Goal: Use online tool/utility: Utilize a website feature to perform a specific function

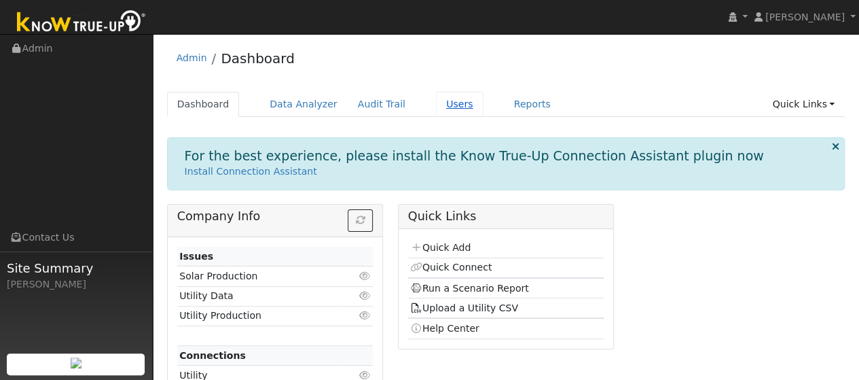
click at [436, 107] on link "Users" at bounding box center [460, 104] width 48 height 25
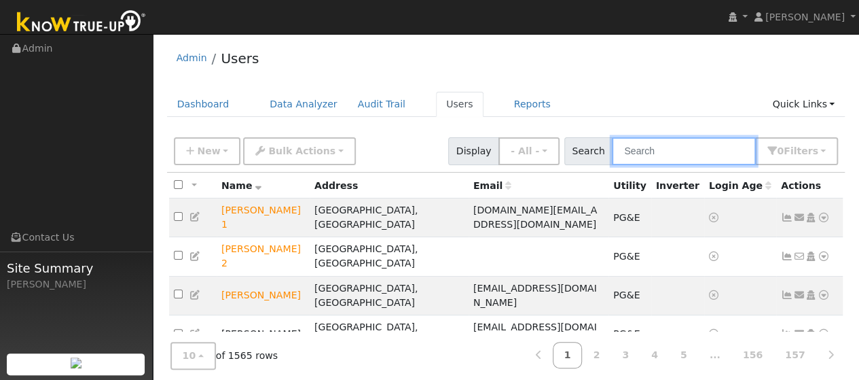
click at [671, 157] on input "text" at bounding box center [684, 151] width 144 height 28
type input "ashley bush"
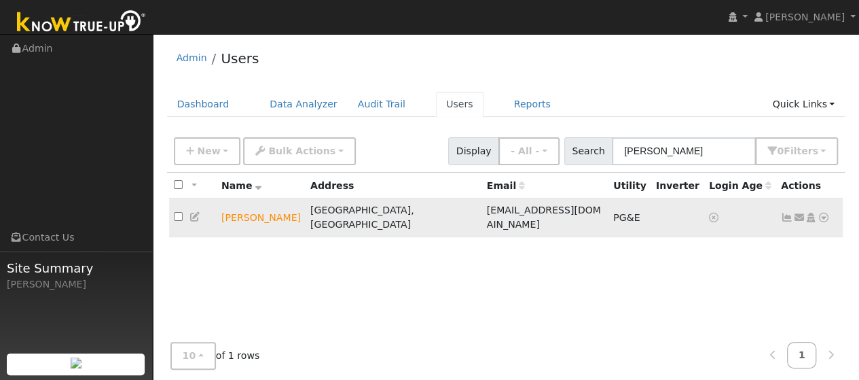
click at [824, 215] on icon at bounding box center [824, 218] width 12 height 10
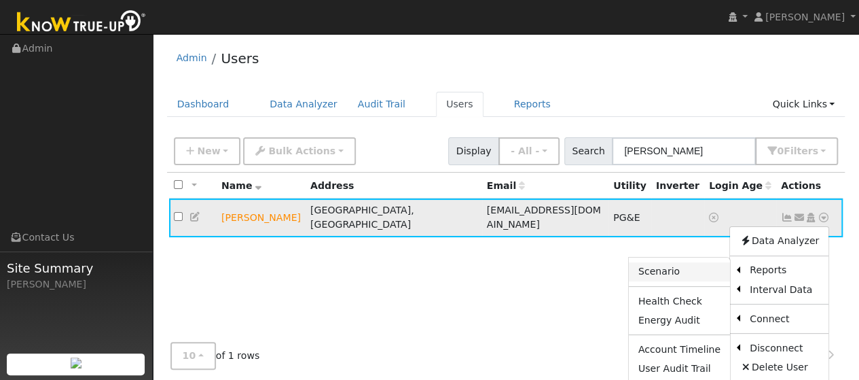
click at [688, 264] on link "Scenario" at bounding box center [679, 271] width 101 height 19
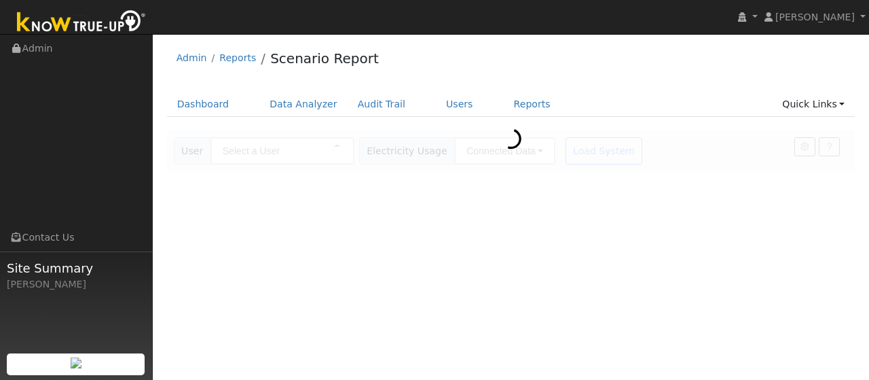
type input "[PERSON_NAME]"
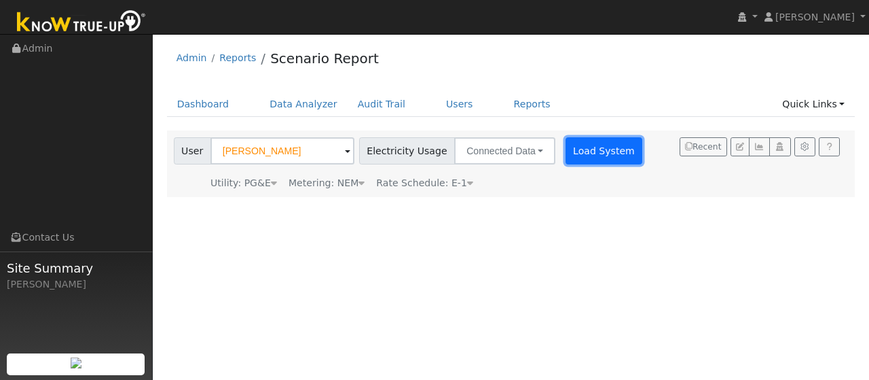
click at [586, 164] on button "Load System" at bounding box center [604, 150] width 77 height 27
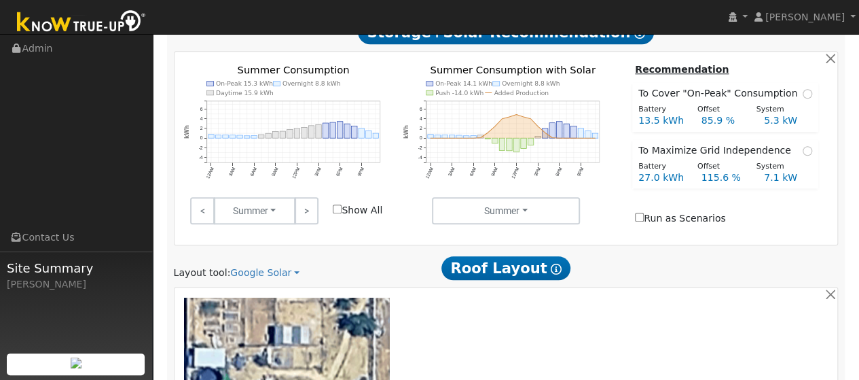
scroll to position [951, 0]
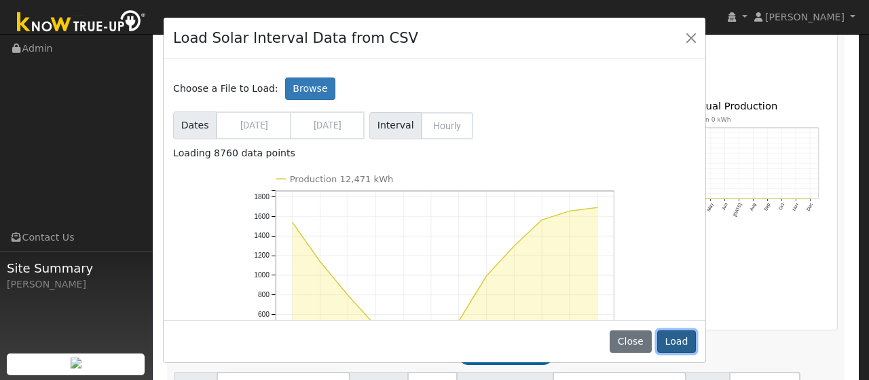
click at [667, 338] on button "Load" at bounding box center [677, 341] width 39 height 23
type input "12471"
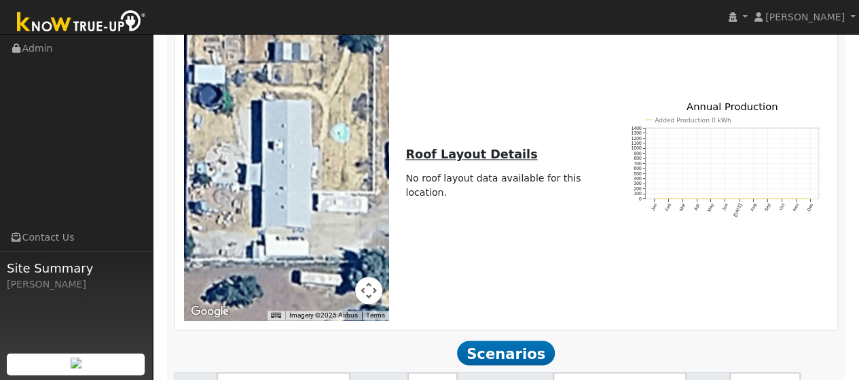
type input "54"
type input "8.3"
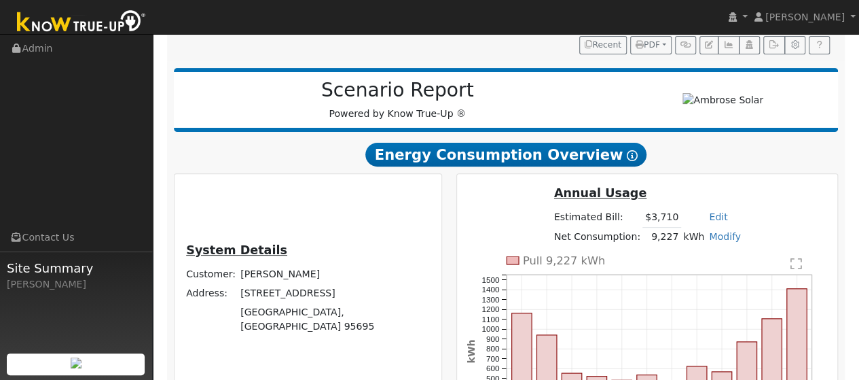
scroll to position [0, 0]
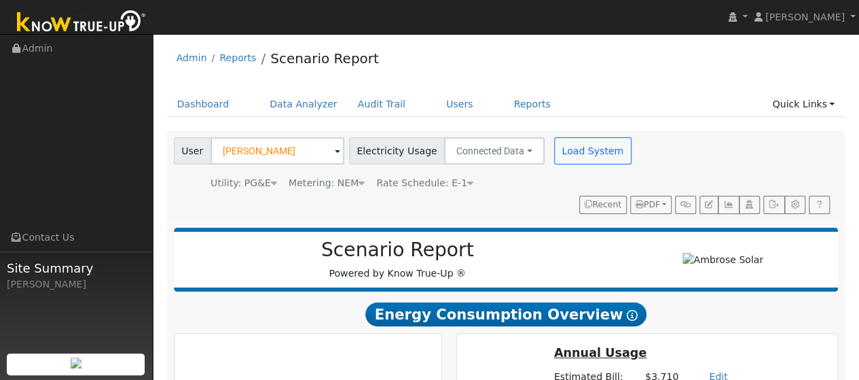
click at [698, 140] on div "User [PERSON_NAME] Account Default Account Default Account [STREET_ADDRESS] Pri…" at bounding box center [503, 173] width 665 height 82
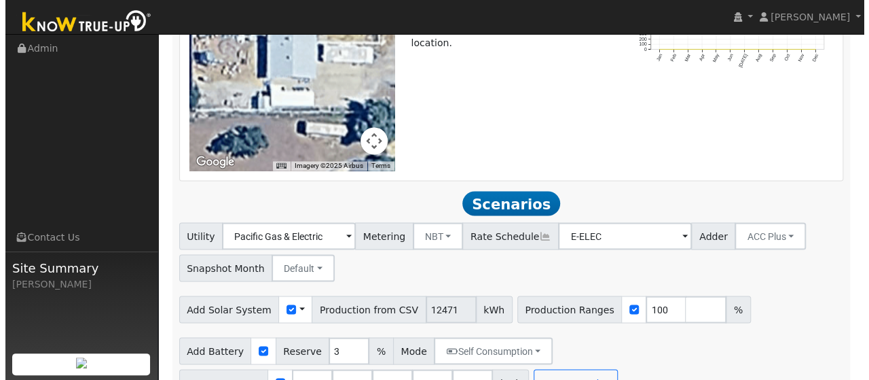
scroll to position [1100, 0]
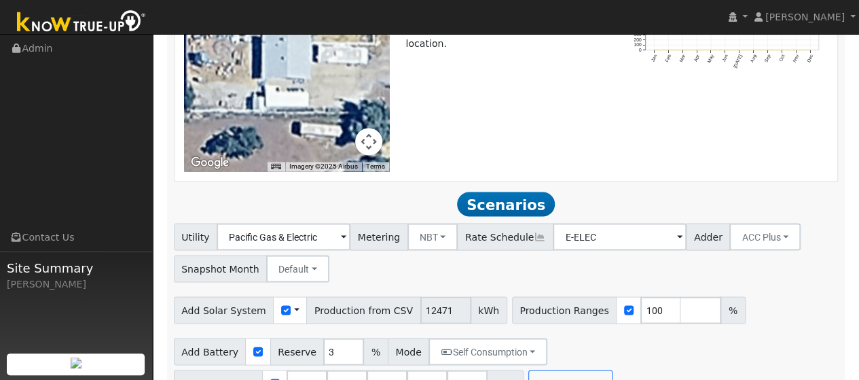
click at [294, 303] on span at bounding box center [296, 310] width 5 height 14
click at [302, 324] on link "Use CSV Data" at bounding box center [331, 333] width 94 height 19
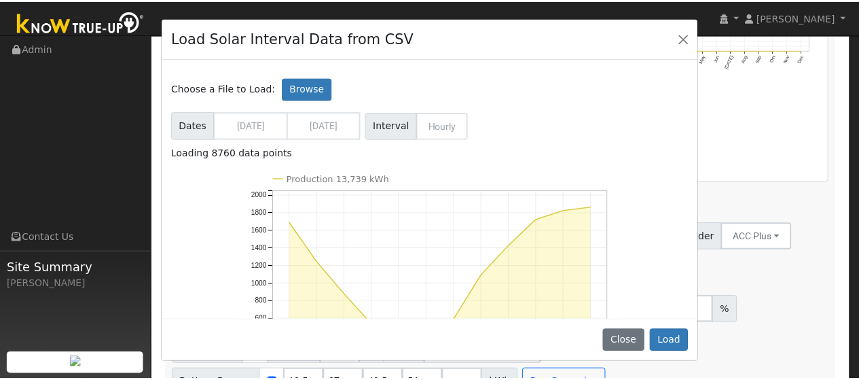
scroll to position [139, 0]
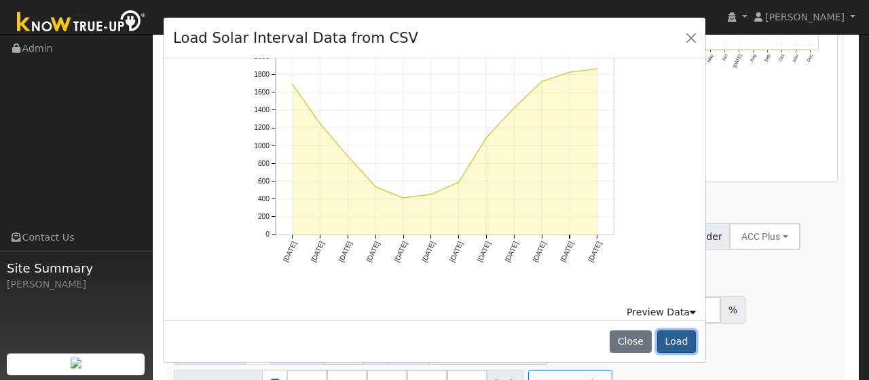
click at [675, 344] on button "Load" at bounding box center [677, 341] width 39 height 23
type input "13739"
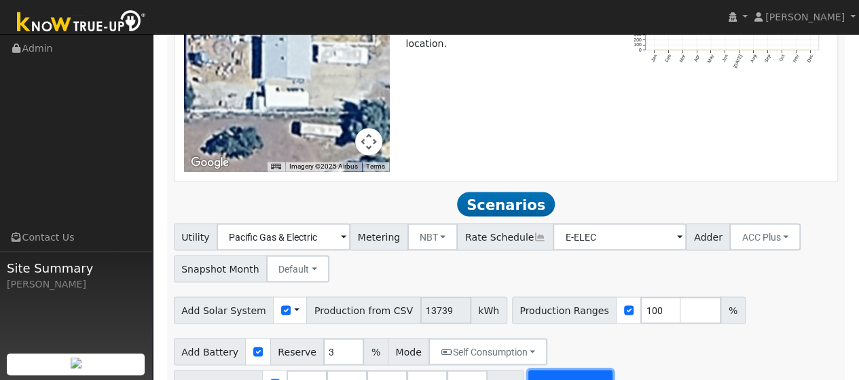
click at [556, 370] on button "Run Scenarios" at bounding box center [570, 383] width 84 height 27
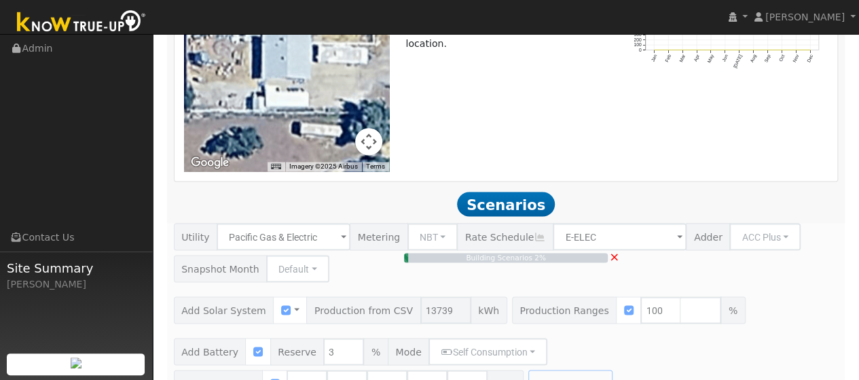
type input "9.2"
type input "$32,058"
type input "$16,200"
type input "$14,477"
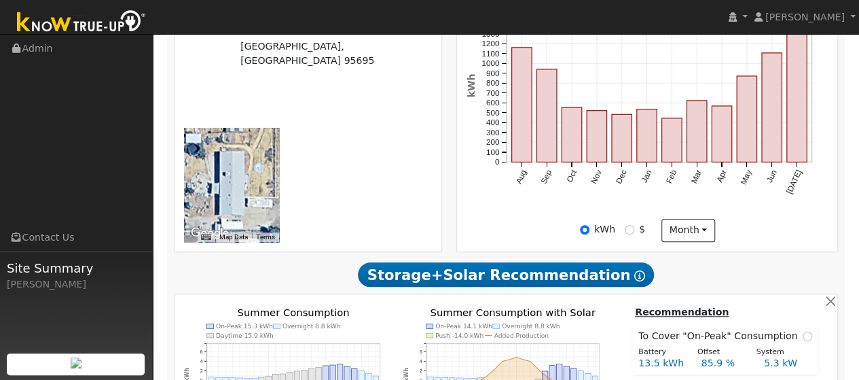
scroll to position [439, 0]
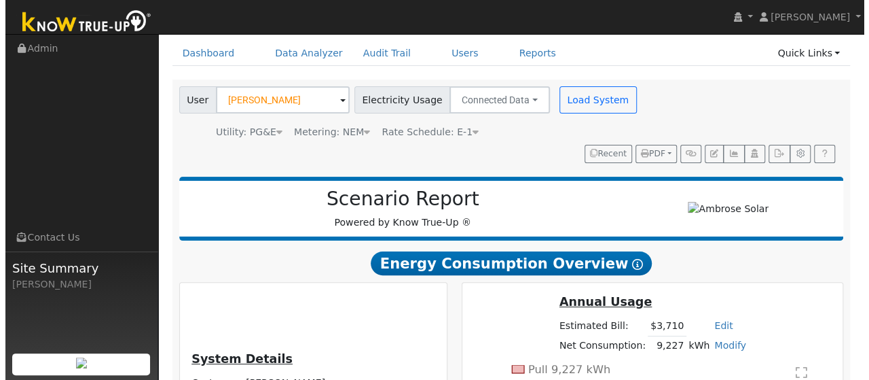
scroll to position [49, 0]
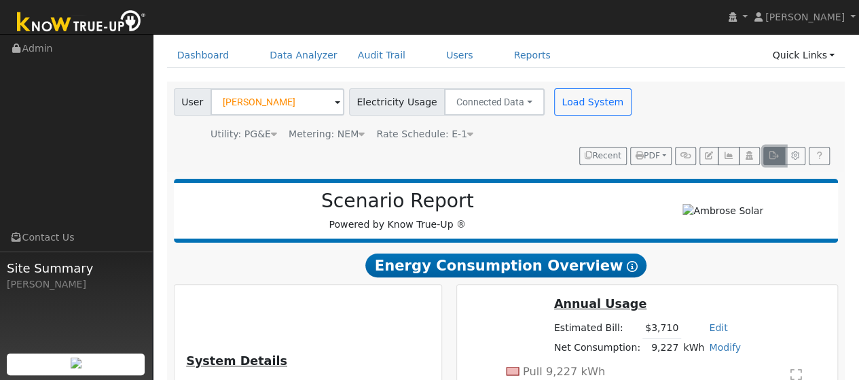
click at [776, 157] on icon "button" at bounding box center [774, 155] width 10 height 8
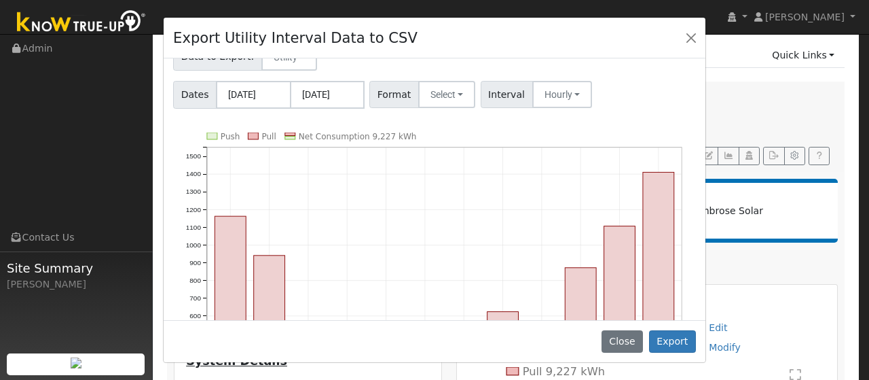
scroll to position [28, 0]
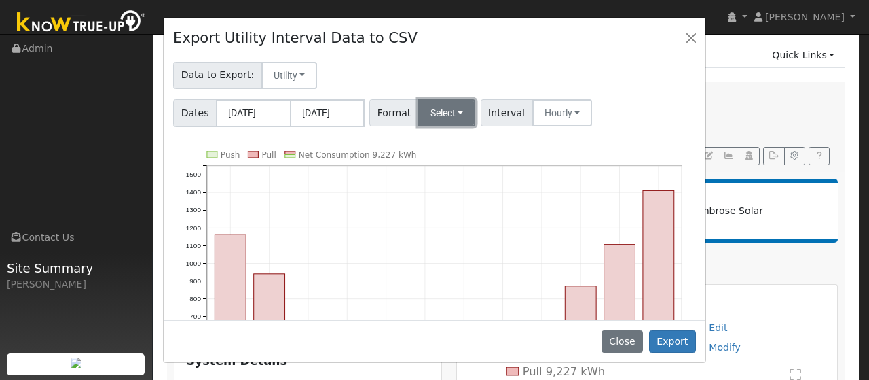
click at [441, 103] on button "Select" at bounding box center [447, 112] width 58 height 27
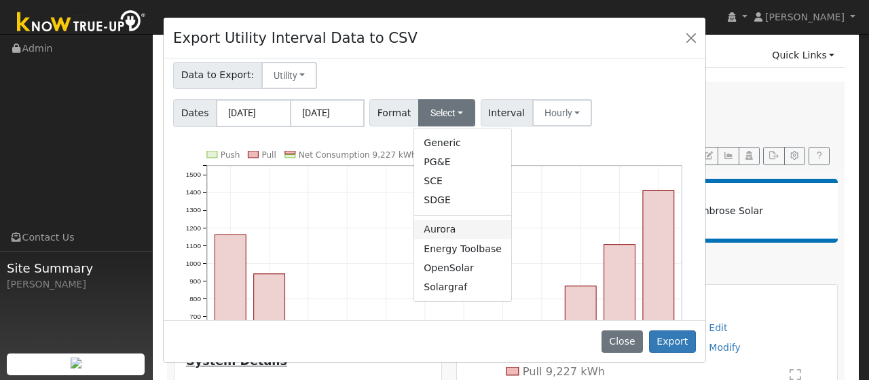
click at [436, 225] on link "Aurora" at bounding box center [462, 229] width 97 height 19
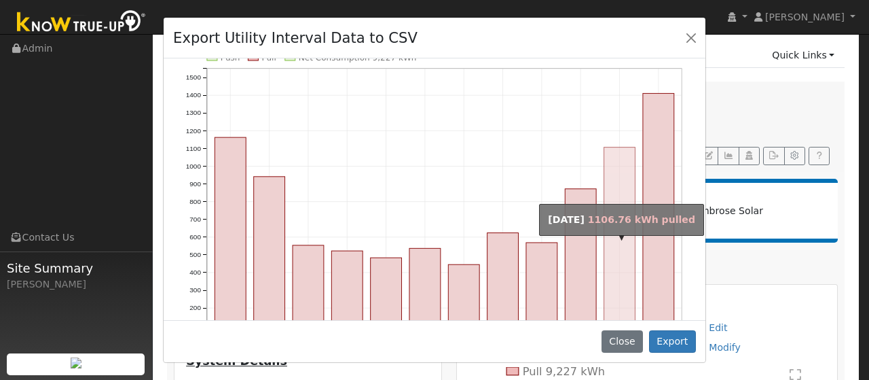
scroll to position [126, 0]
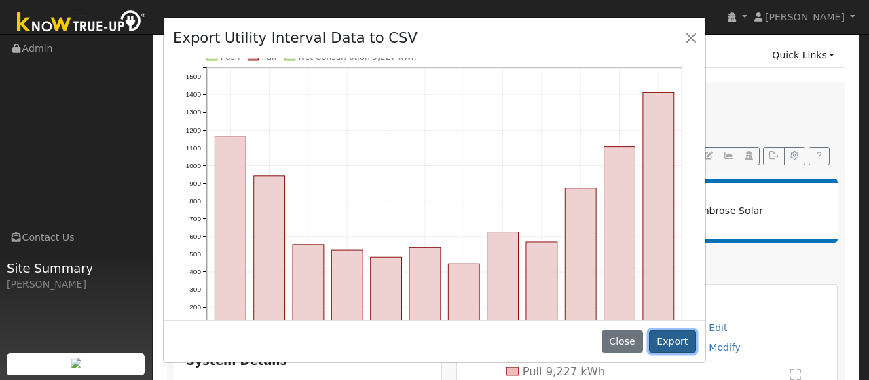
click at [671, 342] on button "Export" at bounding box center [672, 341] width 47 height 23
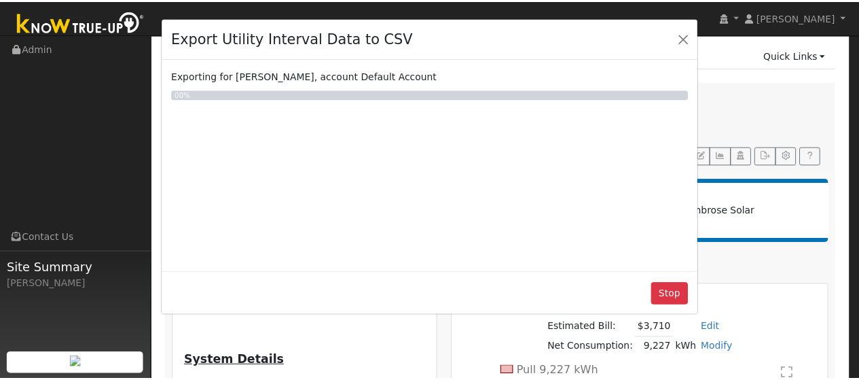
scroll to position [0, 0]
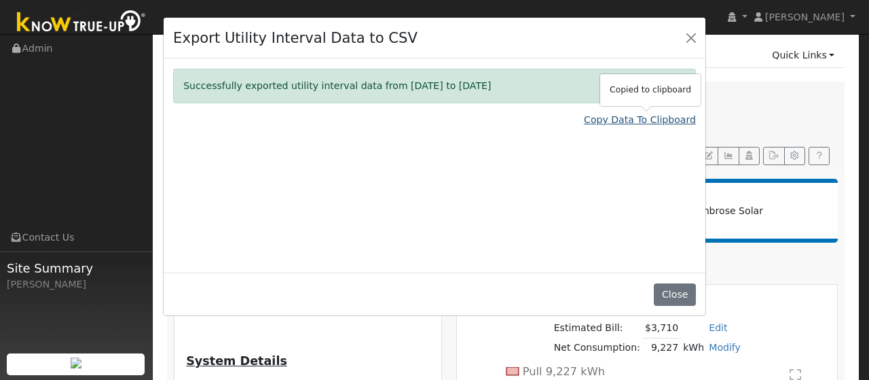
click at [626, 123] on link "Copy Data To Clipboard" at bounding box center [640, 120] width 112 height 14
click at [686, 37] on button "Close" at bounding box center [691, 37] width 19 height 19
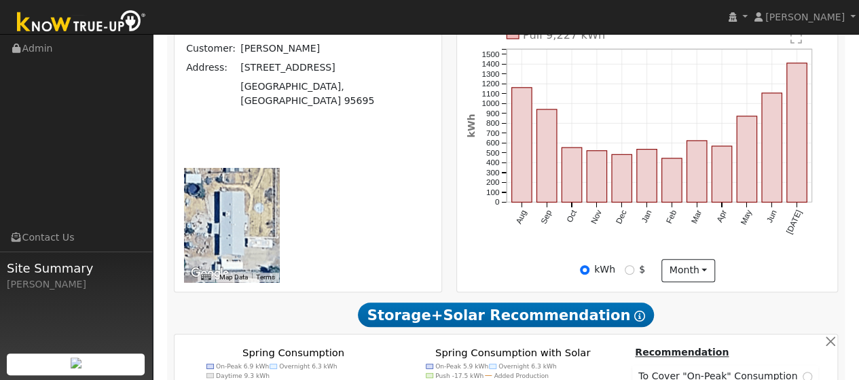
scroll to position [397, 0]
